Goal: Register for event/course

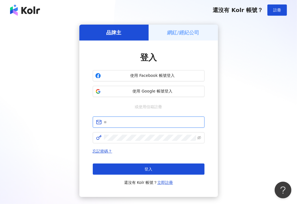
click at [125, 125] on input "text" at bounding box center [152, 122] width 97 height 6
type input "**********"
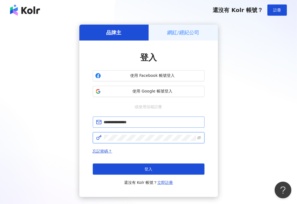
click button "登入" at bounding box center [149, 168] width 112 height 11
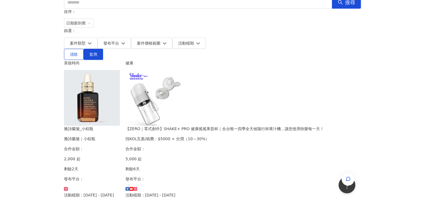
scroll to position [84, 0]
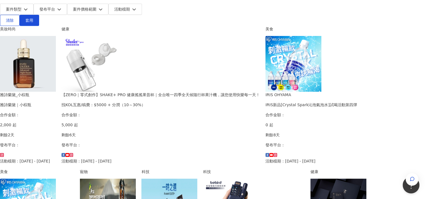
click at [56, 70] on img at bounding box center [28, 64] width 56 height 56
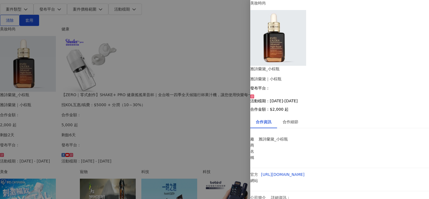
click at [162, 136] on div at bounding box center [214, 99] width 429 height 199
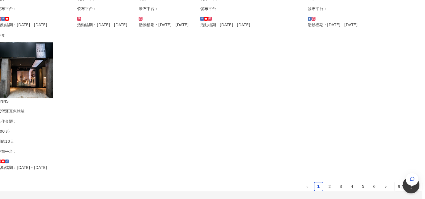
scroll to position [369, 48]
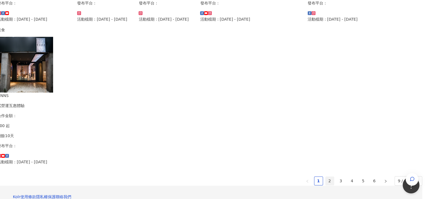
click at [297, 177] on link "2" at bounding box center [329, 181] width 8 height 8
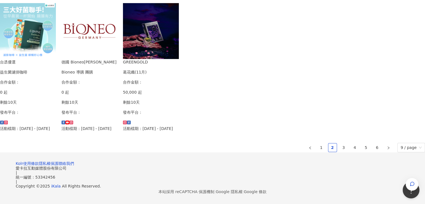
scroll to position [306, 0]
click at [297, 152] on link "3" at bounding box center [343, 147] width 8 height 8
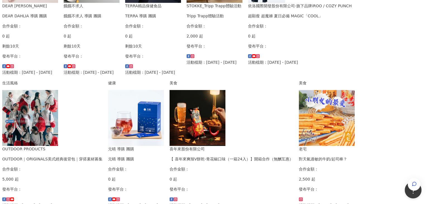
scroll to position [160, 0]
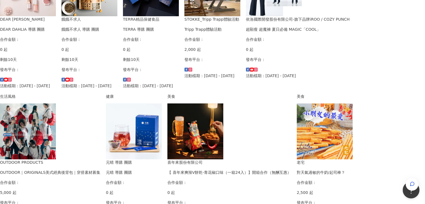
click at [184, 79] on div "家庭和關係 STOKKE_Tripp Trapp體驗活動 Tripp Trapp體驗活動 合作金額： 2,000 起 發布平台： 活動檔期：[DATE] - …" at bounding box center [212, 14] width 56 height 129
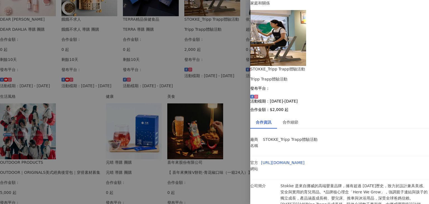
scroll to position [26, 0]
click at [297, 119] on div "合作細節" at bounding box center [291, 122] width 16 height 6
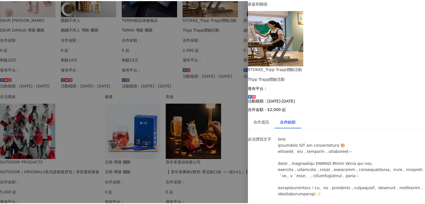
scroll to position [0, 0]
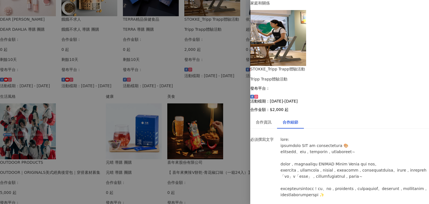
click at [24, 105] on div at bounding box center [214, 102] width 429 height 204
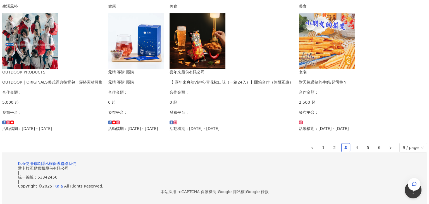
scroll to position [271, 0]
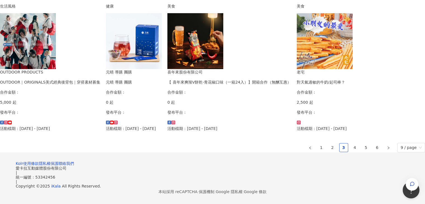
click at [297, 69] on img at bounding box center [325, 41] width 56 height 56
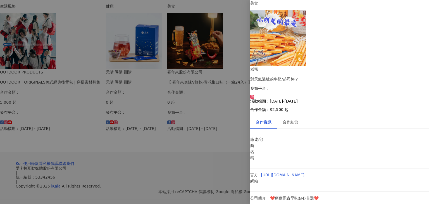
scroll to position [53, 0]
click at [297, 119] on div "合作細節" at bounding box center [291, 122] width 16 height 6
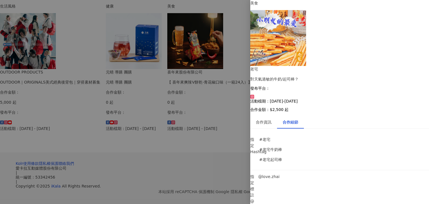
scroll to position [0, 0]
click at [269, 119] on div "合作資訊" at bounding box center [264, 122] width 16 height 6
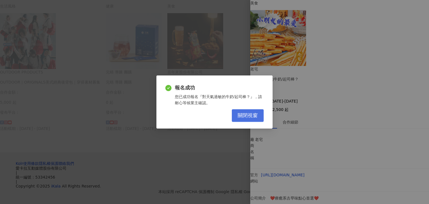
click at [250, 118] on span "關閉視窗" at bounding box center [248, 116] width 20 height 6
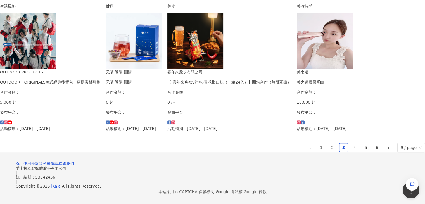
scroll to position [335, 0]
click at [297, 152] on link "4" at bounding box center [355, 147] width 8 height 8
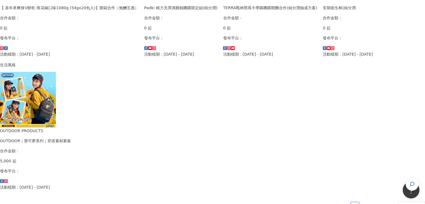
scroll to position [314, 0]
click at [56, 93] on img at bounding box center [28, 100] width 56 height 56
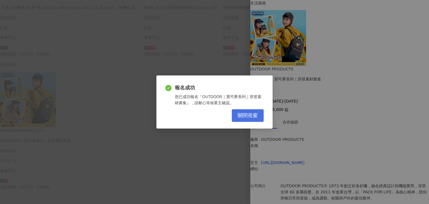
click at [244, 115] on span "關閉視窗" at bounding box center [248, 116] width 20 height 6
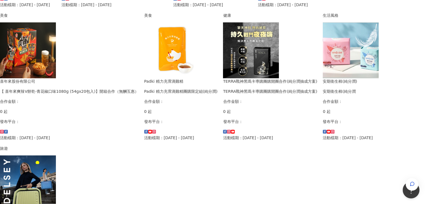
scroll to position [393, 0]
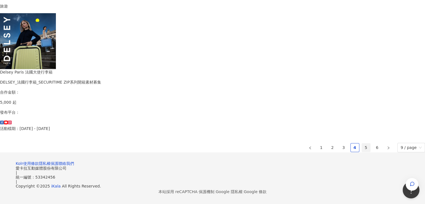
click at [297, 143] on link "5" at bounding box center [366, 147] width 8 height 8
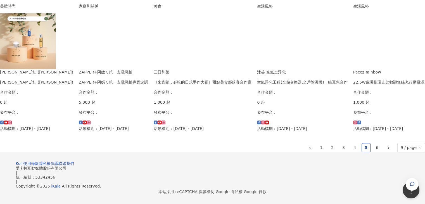
scroll to position [330, 0]
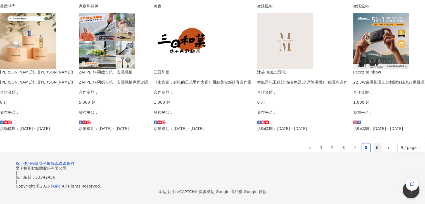
click at [297, 152] on link "6" at bounding box center [377, 147] width 8 height 8
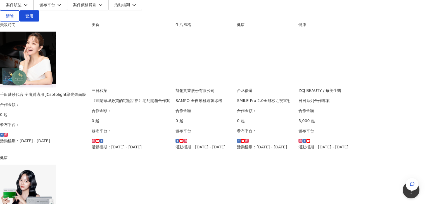
scroll to position [144, 0]
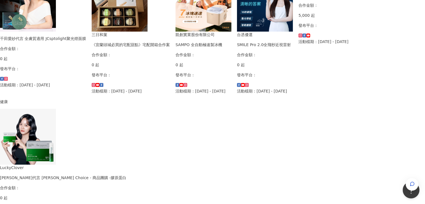
click at [237, 32] on img at bounding box center [265, 4] width 56 height 56
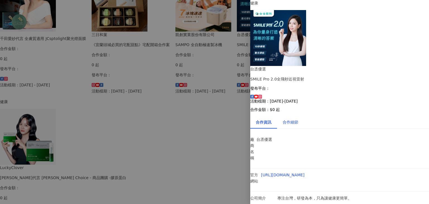
click at [297, 119] on div "合作細節" at bounding box center [291, 122] width 16 height 6
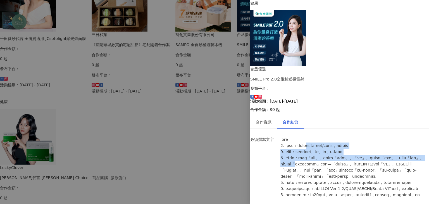
drag, startPoint x: 323, startPoint y: 93, endPoint x: 378, endPoint y: 112, distance: 58.1
click at [297, 136] on p at bounding box center [354, 166] width 149 height 61
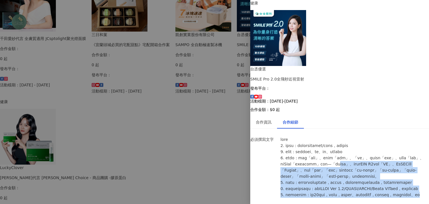
drag, startPoint x: 298, startPoint y: 116, endPoint x: 370, endPoint y: 170, distance: 89.7
click at [297, 170] on li "必須撰寫文字" at bounding box center [339, 169] width 179 height 72
click at [272, 136] on div "必須撰寫文字" at bounding box center [340, 168] width 182 height 65
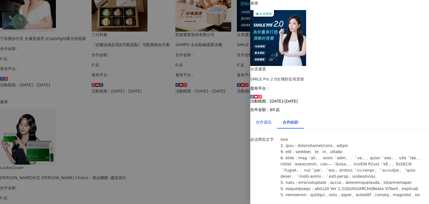
click at [272, 119] on div "合作資訊" at bounding box center [264, 122] width 16 height 6
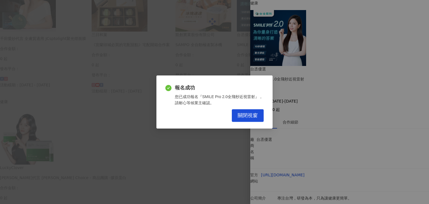
click at [256, 123] on div "報名成功 您已成功報名『SMILE Pro 2.0全飛秒近視雷射』，請耐心等候業主確認。 關閉視窗" at bounding box center [214, 101] width 116 height 53
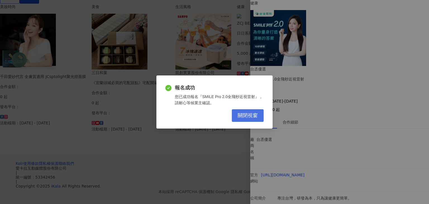
click at [260, 118] on button "關閉視窗" at bounding box center [248, 115] width 32 height 13
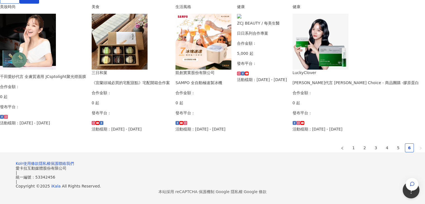
scroll to position [200, 0]
